Goal: Information Seeking & Learning: Check status

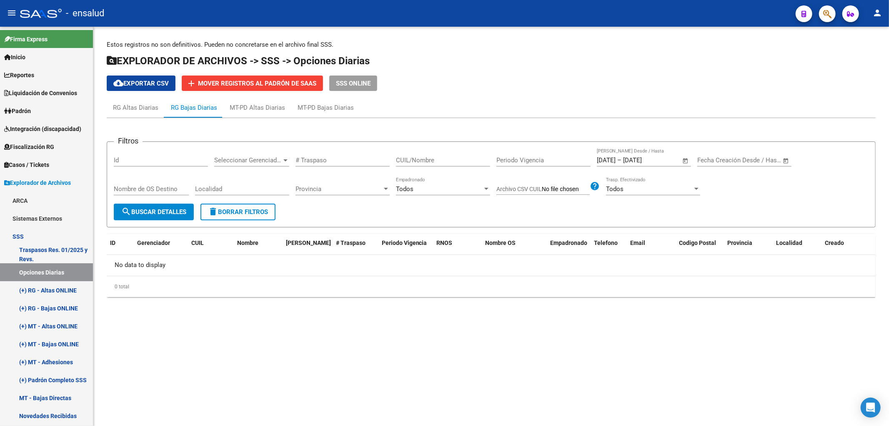
click at [40, 13] on div at bounding box center [41, 13] width 42 height 9
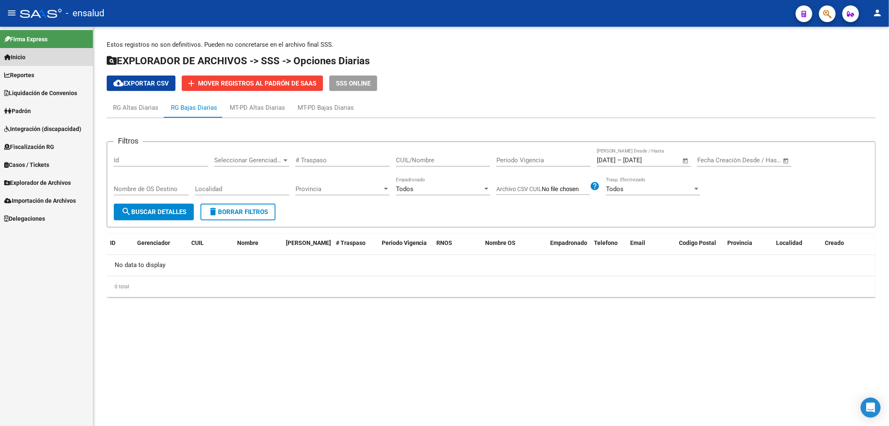
click at [32, 64] on link "Inicio" at bounding box center [46, 57] width 93 height 18
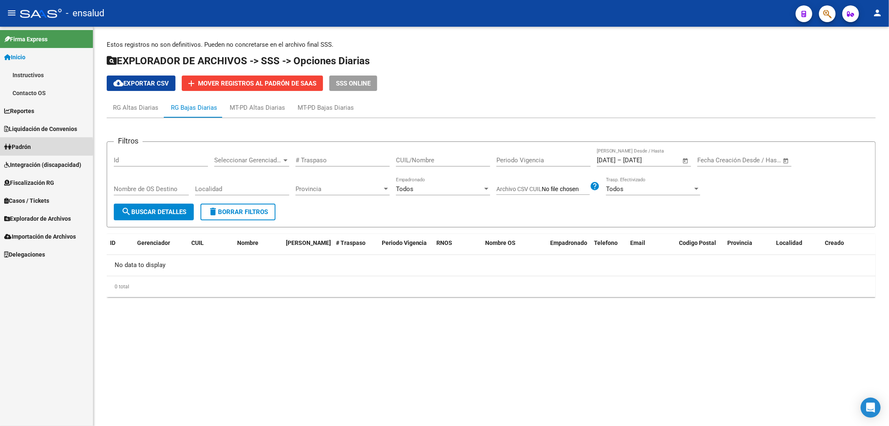
click at [27, 147] on span "Padrón" at bounding box center [17, 146] width 27 height 9
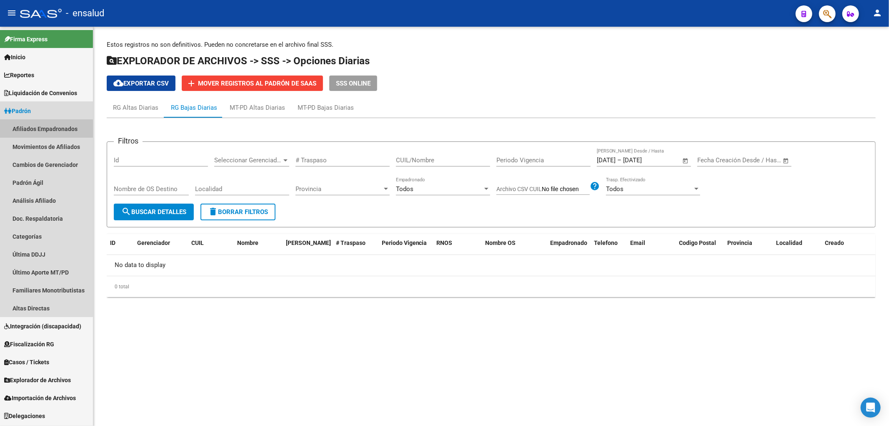
click at [33, 130] on link "Afiliados Empadronados" at bounding box center [46, 129] width 93 height 18
click at [40, 128] on link "Afiliados Empadronados" at bounding box center [46, 129] width 93 height 18
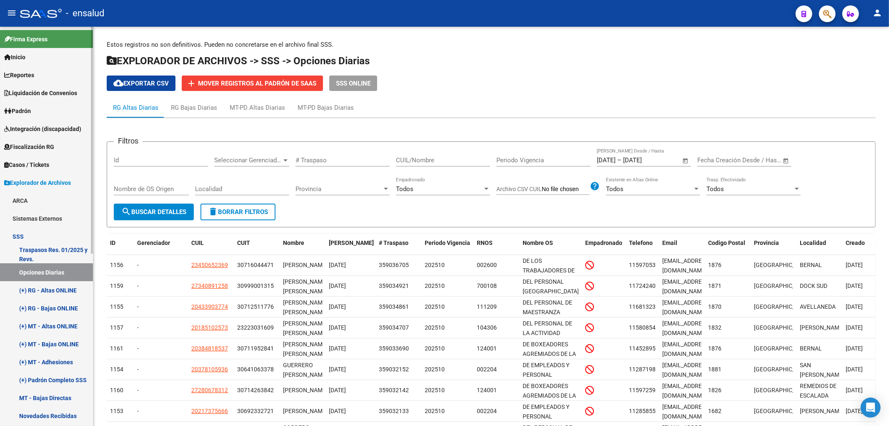
click at [38, 108] on link "Padrón" at bounding box center [46, 111] width 93 height 18
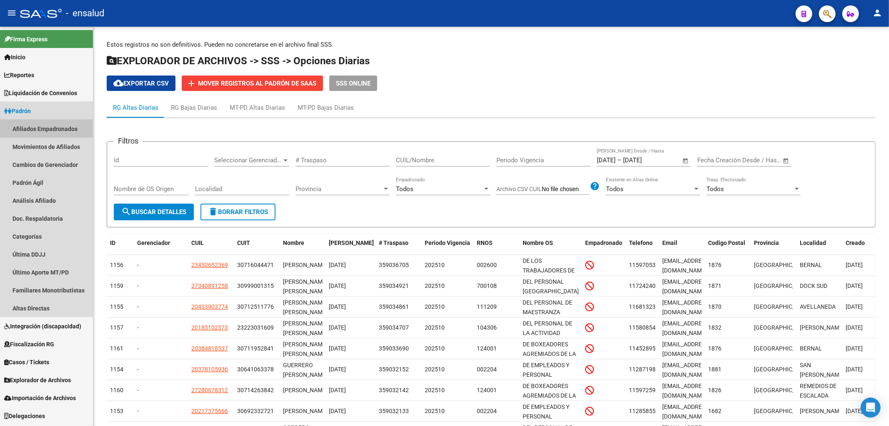
click at [38, 131] on link "Afiliados Empadronados" at bounding box center [46, 129] width 93 height 18
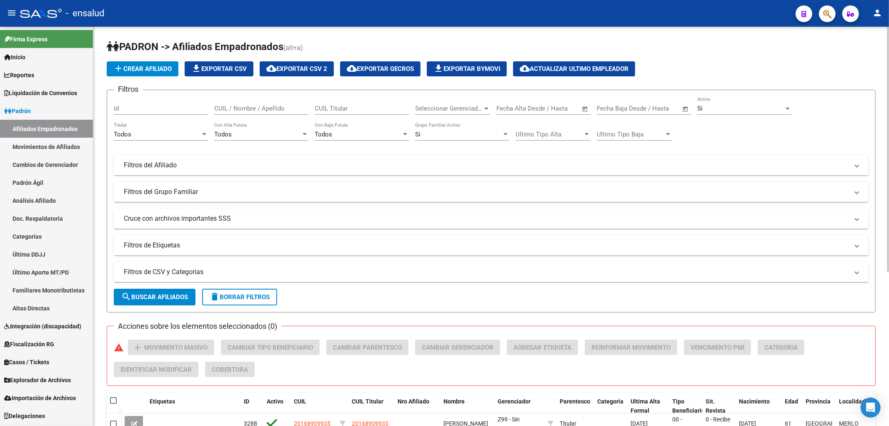
click at [447, 110] on span "Seleccionar Gerenciador" at bounding box center [449, 109] width 68 height 8
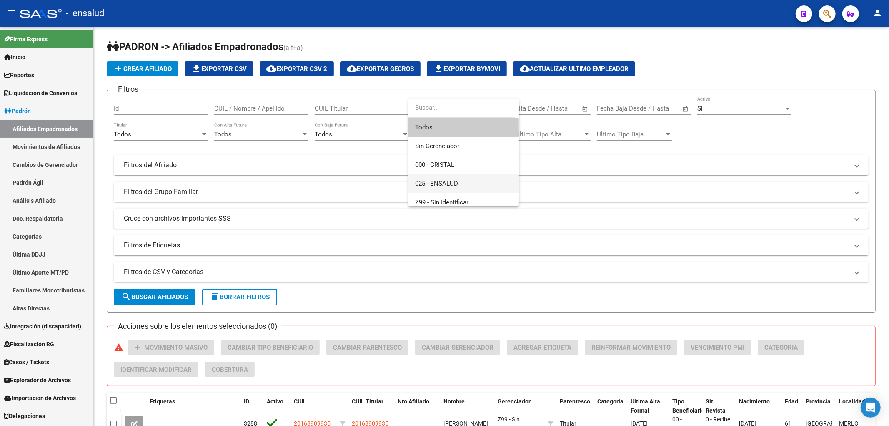
click at [452, 181] on span "025 - ENSALUD" at bounding box center [436, 184] width 43 height 8
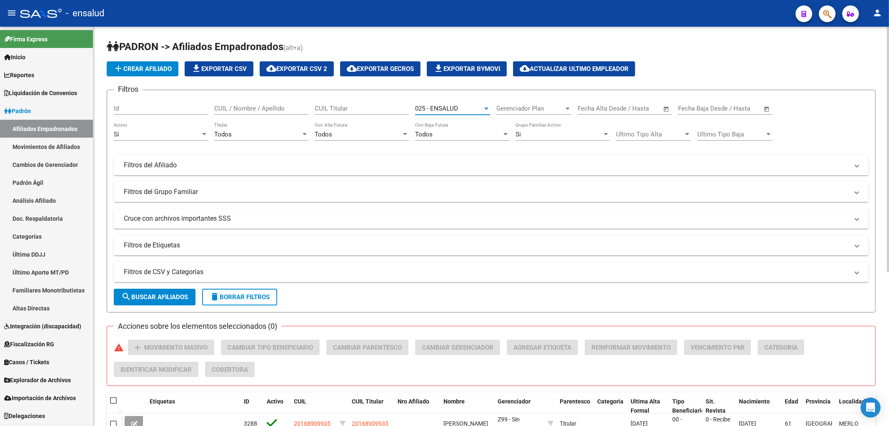
click at [147, 299] on span "search Buscar Afiliados" at bounding box center [154, 297] width 67 height 8
click at [443, 103] on div "025 - ENSALUD Seleccionar Gerenciador" at bounding box center [452, 106] width 75 height 18
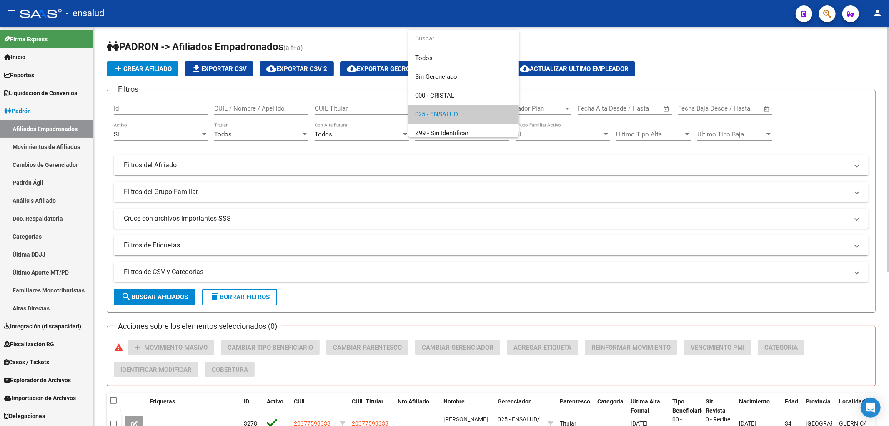
scroll to position [6, 0]
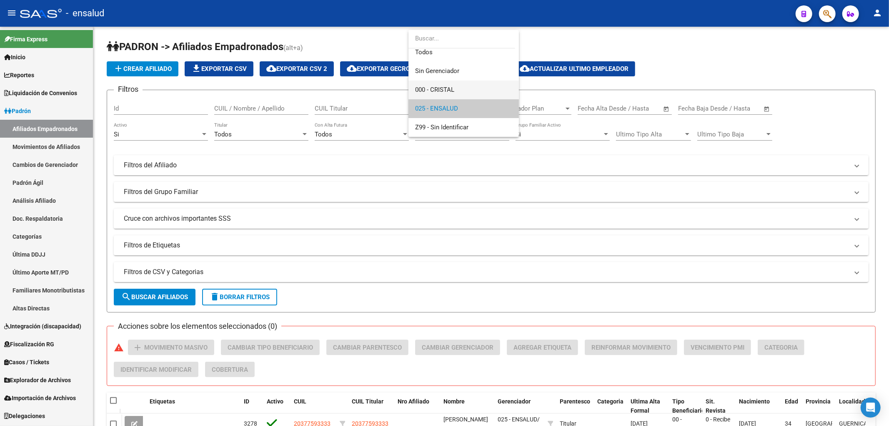
click at [446, 82] on span "000 - CRISTAL" at bounding box center [463, 89] width 97 height 19
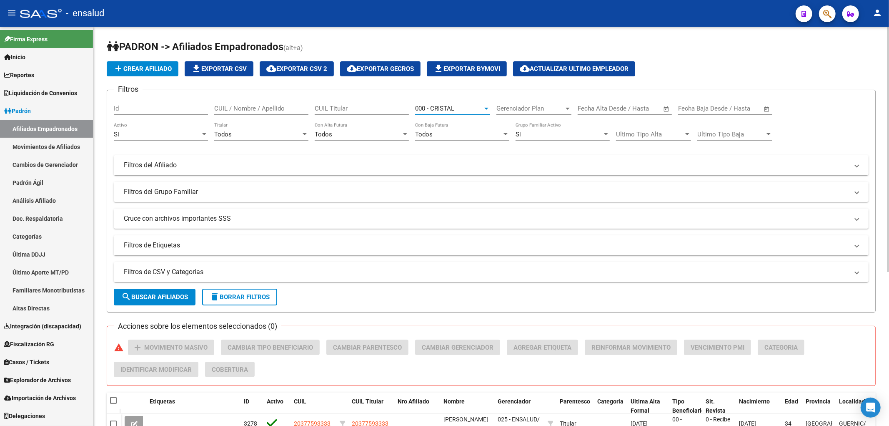
click at [153, 300] on span "search Buscar Afiliados" at bounding box center [154, 297] width 67 height 8
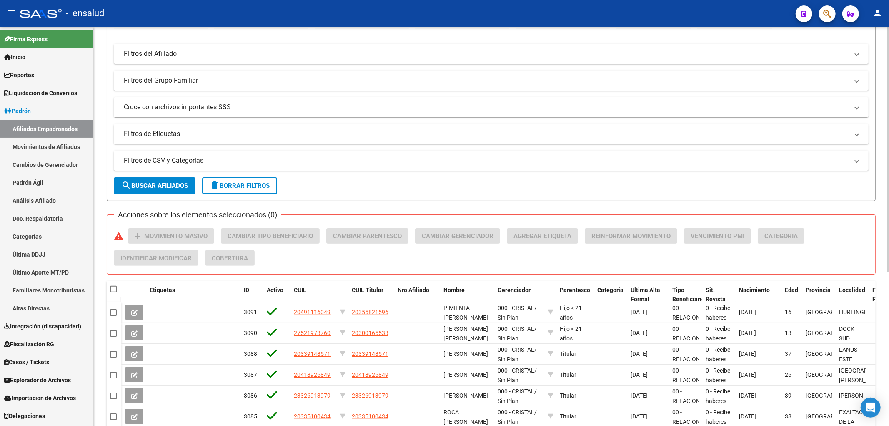
scroll to position [0, 0]
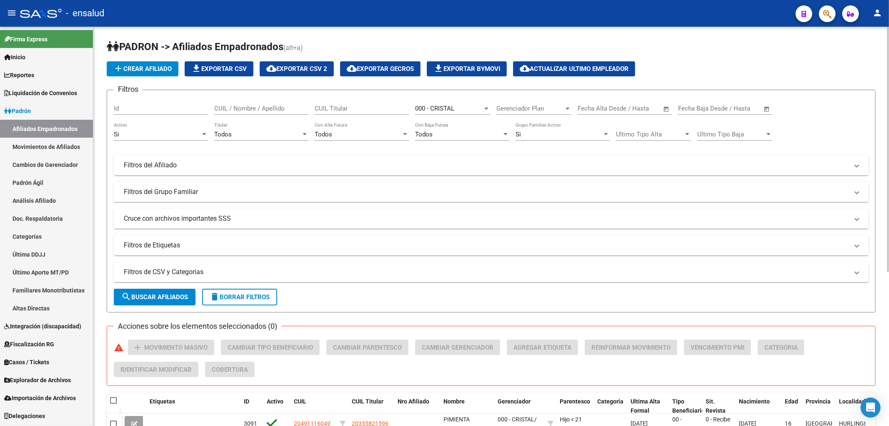
click at [447, 108] on span "000 - CRISTAL" at bounding box center [434, 109] width 39 height 8
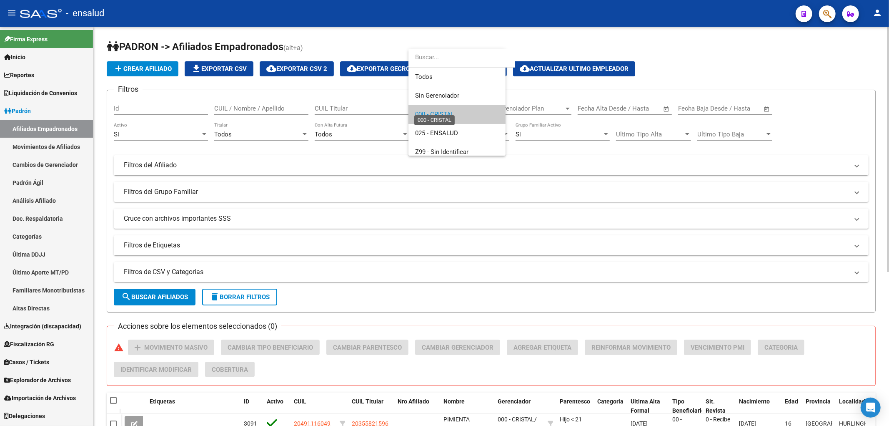
scroll to position [6, 0]
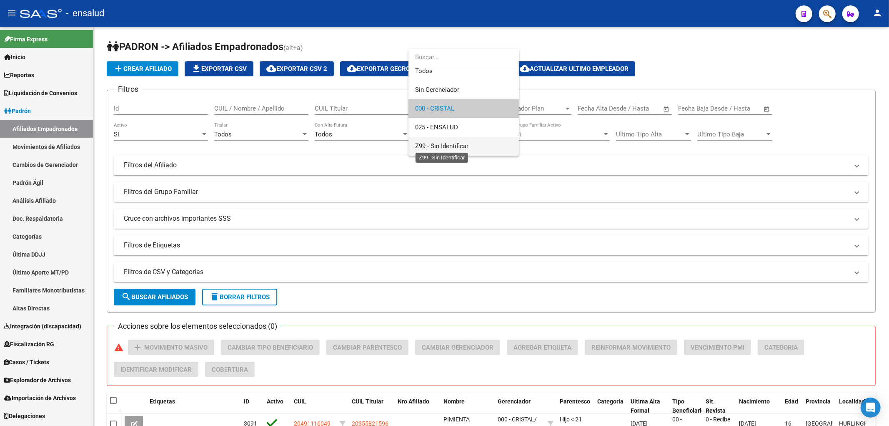
click at [444, 146] on span "Z99 - Sin Identificar" at bounding box center [441, 146] width 53 height 8
